Goal: Task Accomplishment & Management: Manage account settings

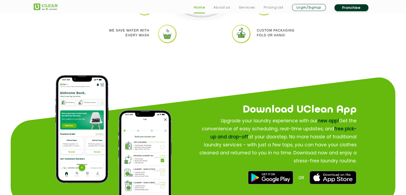
scroll to position [613, 0]
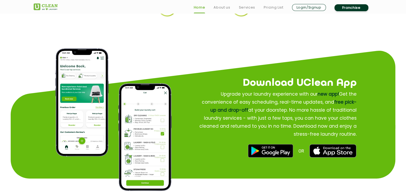
click at [74, 91] on img at bounding box center [81, 102] width 53 height 108
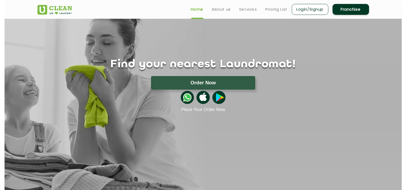
scroll to position [0, 0]
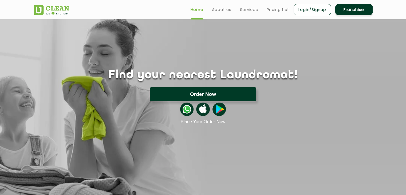
click at [191, 91] on button "Order Now" at bounding box center [203, 94] width 106 height 14
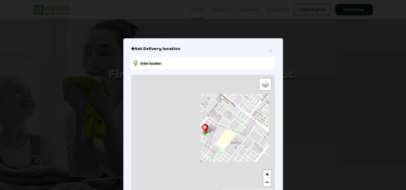
click at [176, 63] on input "text" at bounding box center [202, 63] width 143 height 12
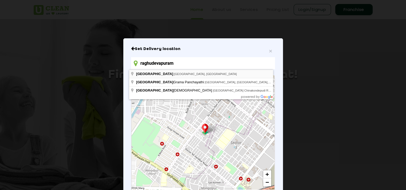
type input "Raghudevapuram, Andhra Pradesh, India"
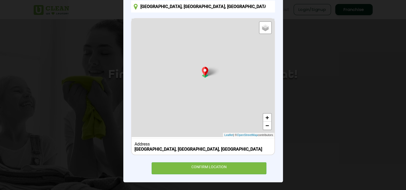
scroll to position [57, 0]
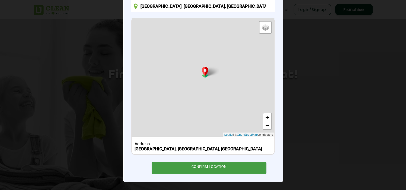
click at [203, 168] on div "CONFIRM LOCATION" at bounding box center [209, 168] width 115 height 12
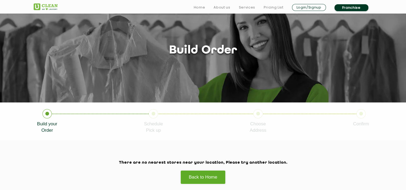
scroll to position [53, 0]
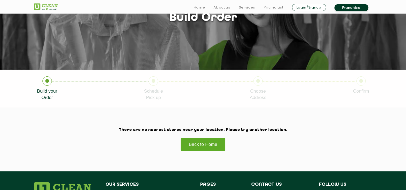
click at [210, 142] on link "Back to Home" at bounding box center [202, 145] width 45 height 14
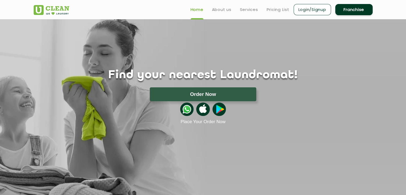
click at [207, 88] on button "Order Now" at bounding box center [203, 94] width 106 height 14
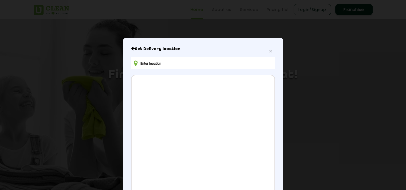
click at [148, 63] on input "text" at bounding box center [202, 63] width 143 height 12
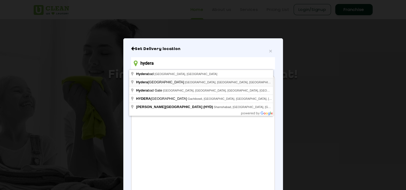
type input "hydera"
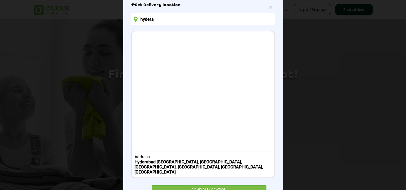
scroll to position [53, 0]
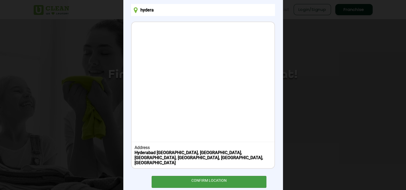
click at [188, 177] on div "CONFIRM LOCATION" at bounding box center [209, 182] width 115 height 12
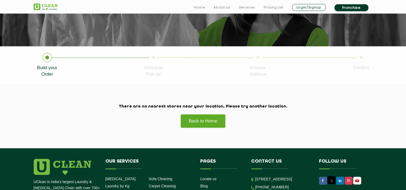
scroll to position [80, 0]
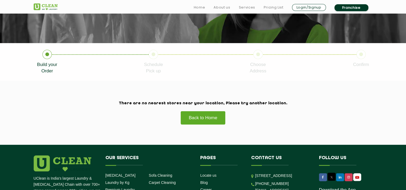
click at [209, 123] on link "Back to Home" at bounding box center [202, 118] width 45 height 14
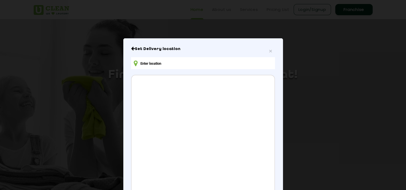
click at [157, 67] on input "text" at bounding box center [202, 63] width 143 height 12
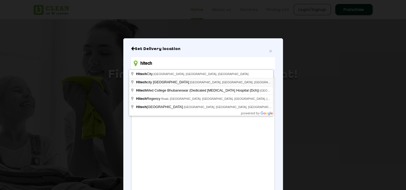
type input "hitech"
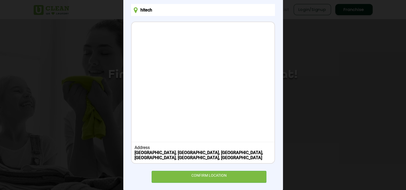
scroll to position [62, 0]
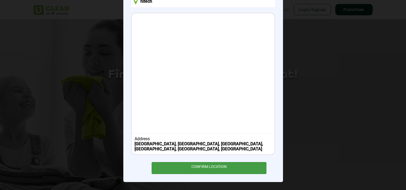
click at [200, 172] on div "CONFIRM LOCATION" at bounding box center [209, 168] width 115 height 12
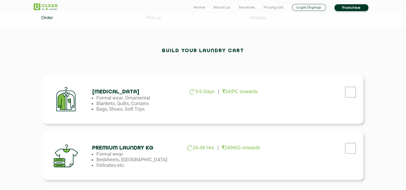
scroll to position [160, 0]
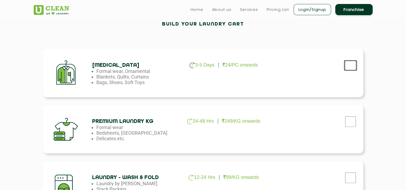
click at [344, 66] on input "checkbox" at bounding box center [350, 65] width 13 height 11
checkbox input "true"
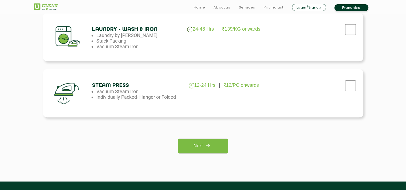
scroll to position [427, 0]
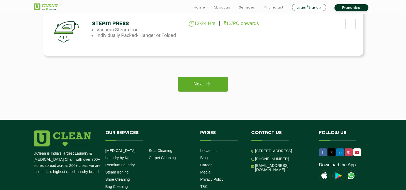
click at [218, 83] on link "Next" at bounding box center [203, 84] width 50 height 15
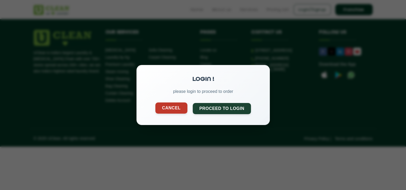
click at [180, 108] on button "Cancel" at bounding box center [171, 108] width 32 height 11
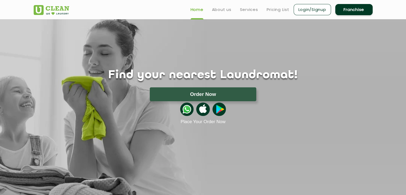
click at [309, 9] on link "Login/Signup" at bounding box center [311, 9] width 37 height 11
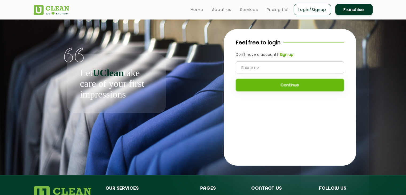
click at [262, 62] on input "tel" at bounding box center [290, 67] width 108 height 12
click at [282, 58] on div "Feel free to login Don't have a account? Sign up Continue" at bounding box center [290, 67] width 132 height 77
click at [283, 56] on b "Sign up" at bounding box center [287, 54] width 14 height 5
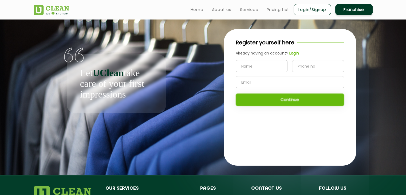
click at [268, 65] on input "text" at bounding box center [262, 66] width 52 height 12
click at [300, 66] on input "tel" at bounding box center [318, 66] width 52 height 12
click at [271, 85] on input "text" at bounding box center [290, 82] width 108 height 12
click at [296, 53] on b "Login" at bounding box center [294, 52] width 10 height 5
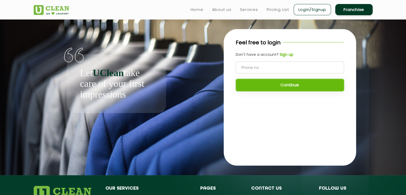
click at [289, 56] on b "Sign up" at bounding box center [287, 54] width 14 height 5
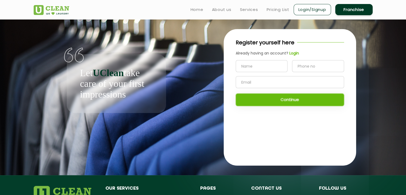
click at [296, 53] on b "Login" at bounding box center [294, 52] width 10 height 5
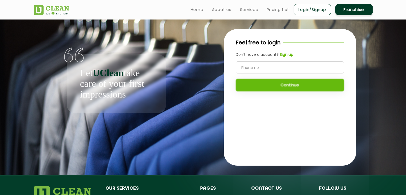
click at [288, 53] on b "Sign up" at bounding box center [287, 54] width 14 height 5
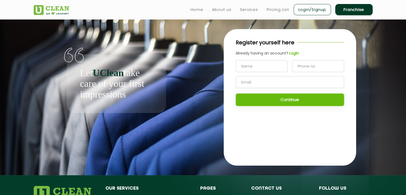
click at [290, 55] on b "Login" at bounding box center [294, 52] width 10 height 5
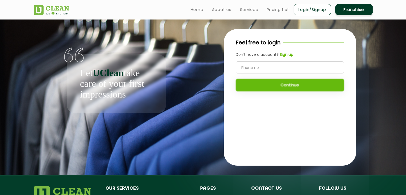
click at [264, 64] on input "tel" at bounding box center [290, 67] width 108 height 12
click at [288, 55] on b "Sign up" at bounding box center [287, 54] width 14 height 5
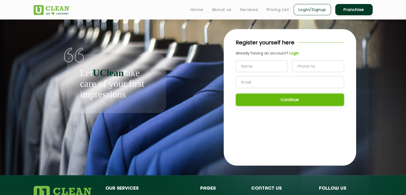
click at [269, 65] on input "text" at bounding box center [262, 66] width 52 height 12
type input "rani"
click at [308, 65] on input "tel" at bounding box center [318, 66] width 52 height 12
type input "6304686425"
click at [296, 81] on input "text" at bounding box center [290, 82] width 108 height 12
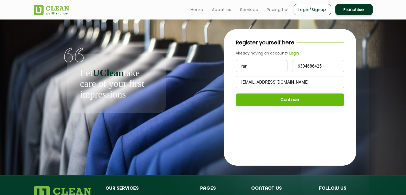
type input "ranimamidi335@gmail.com"
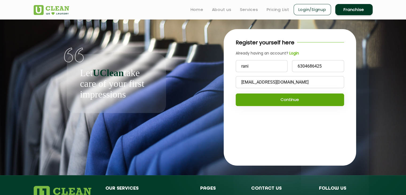
click at [287, 97] on button "Continue" at bounding box center [290, 99] width 108 height 13
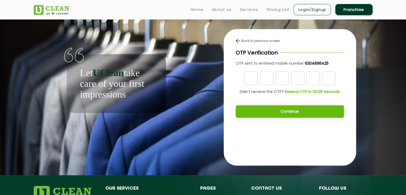
click at [292, 92] on b "Resend OTP in 00:26 Seconds" at bounding box center [312, 91] width 55 height 5
click at [292, 92] on b "Resend OTP in 00:25 Seconds" at bounding box center [312, 91] width 55 height 5
click at [239, 39] on img at bounding box center [238, 41] width 4 height 4
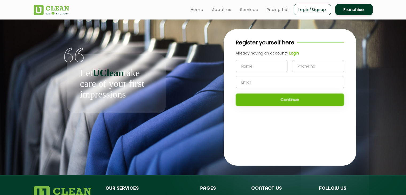
click at [252, 63] on input "text" at bounding box center [262, 66] width 52 height 12
type input "seeta"
drag, startPoint x: 272, startPoint y: 65, endPoint x: 219, endPoint y: 66, distance: 52.3
click at [219, 66] on div "Register yourself here Already having an account? Login seeta Continue" at bounding box center [289, 97] width 165 height 156
type input "rani"
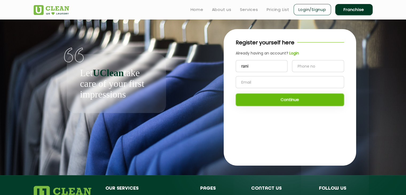
click at [312, 70] on input "tel" at bounding box center [318, 66] width 52 height 12
click at [311, 65] on input "tel" at bounding box center [318, 66] width 52 height 12
click at [295, 82] on input "text" at bounding box center [290, 82] width 108 height 12
type input "[EMAIL_ADDRESS][DOMAIN_NAME]"
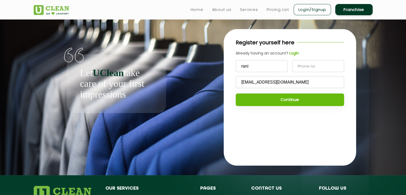
click at [304, 71] on input "tel" at bounding box center [318, 66] width 52 height 12
type input "8309065868"
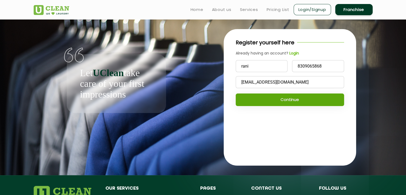
click at [294, 103] on button "Continue" at bounding box center [290, 99] width 108 height 13
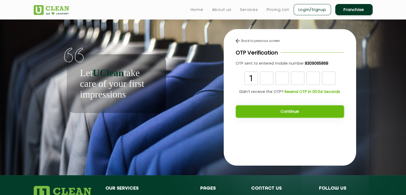
type input "1"
type input "5"
type input "0"
type input "6"
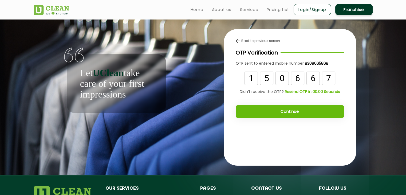
type input "7"
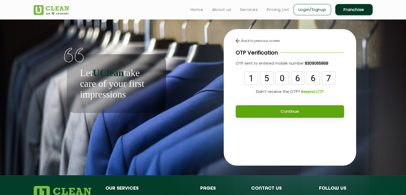
click at [271, 110] on button "Continue" at bounding box center [290, 111] width 108 height 13
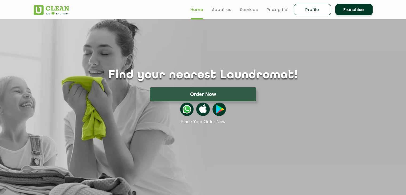
click at [356, 12] on link "Franchise" at bounding box center [353, 9] width 37 height 11
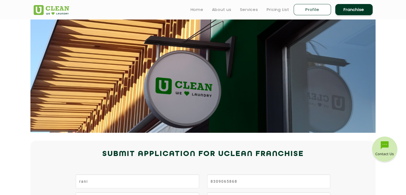
click at [313, 10] on link "Profile" at bounding box center [311, 9] width 37 height 11
select select
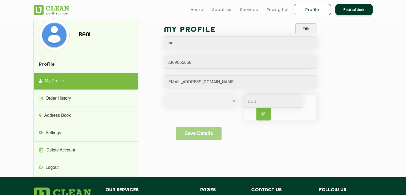
click at [334, 9] on ul "Home About us Services Pricing List Profile Franchise" at bounding box center [279, 9] width 186 height 13
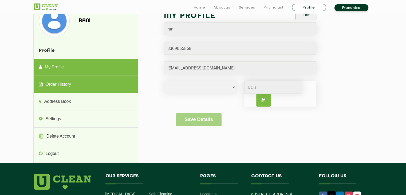
scroll to position [27, 0]
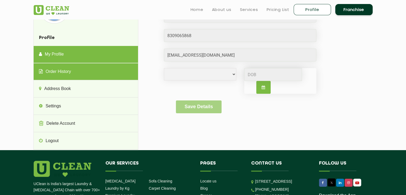
click at [60, 69] on link "Order History" at bounding box center [86, 71] width 104 height 17
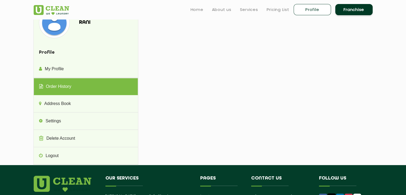
scroll to position [0, 0]
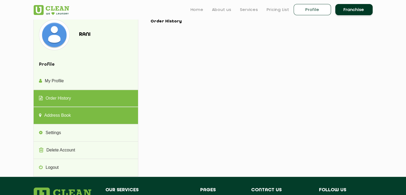
click at [67, 114] on link "Address Book" at bounding box center [86, 115] width 104 height 17
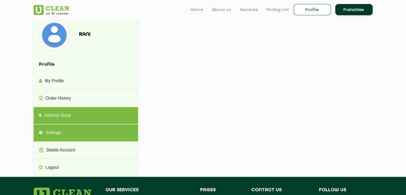
click at [87, 129] on link "Settings" at bounding box center [86, 132] width 104 height 17
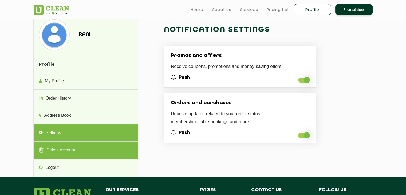
click at [61, 152] on link "Delete Account" at bounding box center [86, 150] width 104 height 17
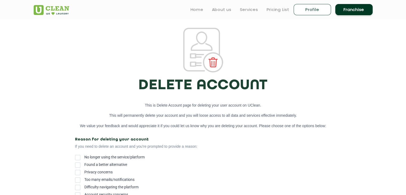
select select
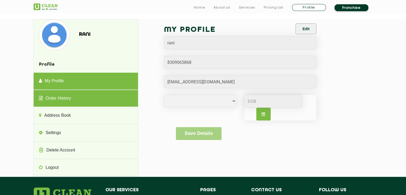
scroll to position [27, 0]
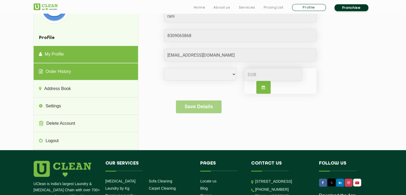
click at [93, 72] on link "Order History" at bounding box center [86, 71] width 104 height 17
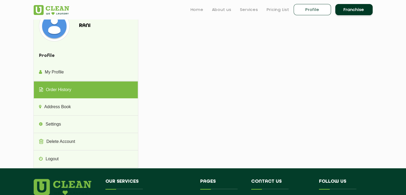
scroll to position [0, 0]
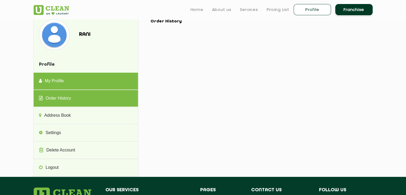
click at [45, 81] on link "My Profile" at bounding box center [86, 81] width 104 height 17
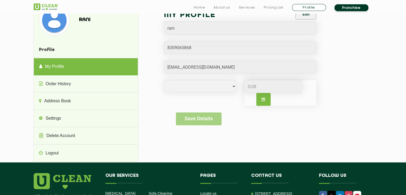
scroll to position [27, 0]
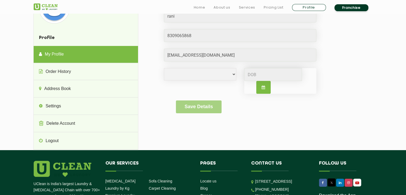
click at [261, 88] on button "button" at bounding box center [263, 87] width 14 height 13
select select "10"
select select "2025"
click at [342, 86] on div "My Profile Edit rani [DEMOGRAPHIC_DATA] [DEMOGRAPHIC_DATA] i'd rather not say J…" at bounding box center [259, 59] width 218 height 132
